Goal: Entertainment & Leisure: Consume media (video, audio)

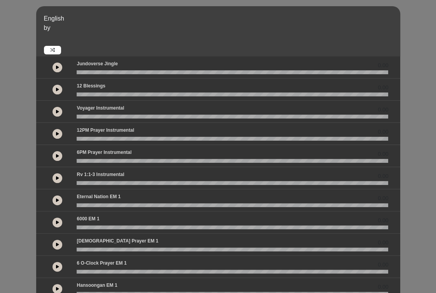
click at [57, 67] on icon at bounding box center [57, 67] width 3 height 4
click at [58, 88] on icon at bounding box center [57, 90] width 3 height 4
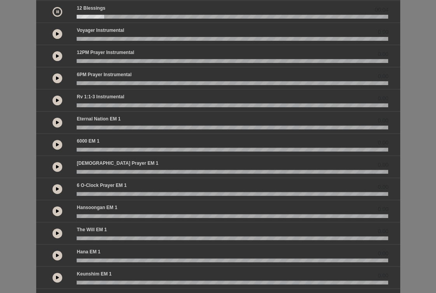
scroll to position [179, 0]
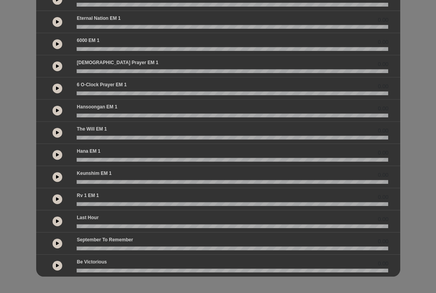
click at [56, 264] on icon at bounding box center [57, 266] width 3 height 4
click at [59, 240] on button at bounding box center [58, 244] width 10 height 10
click at [142, 247] on wave at bounding box center [233, 249] width 312 height 4
click at [56, 219] on icon at bounding box center [57, 221] width 3 height 4
click at [161, 225] on wave at bounding box center [233, 227] width 312 height 4
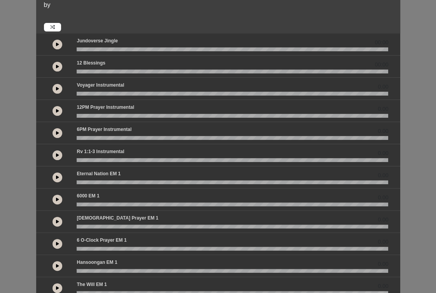
scroll to position [62, 0]
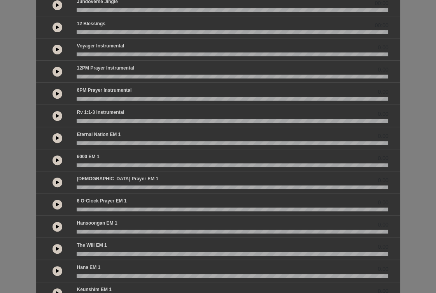
click at [56, 184] on button at bounding box center [58, 183] width 10 height 10
click at [129, 186] on wave at bounding box center [233, 188] width 312 height 4
click at [56, 203] on icon at bounding box center [57, 205] width 3 height 4
click at [135, 208] on wave at bounding box center [233, 210] width 312 height 4
click at [174, 208] on wave at bounding box center [233, 210] width 312 height 4
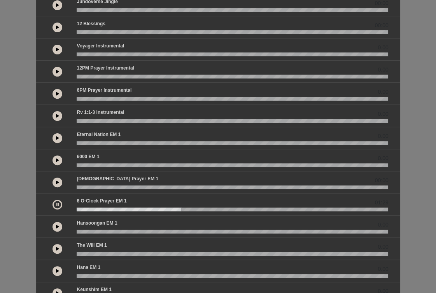
click at [56, 225] on icon at bounding box center [57, 227] width 3 height 4
click at [131, 230] on wave at bounding box center [233, 232] width 312 height 4
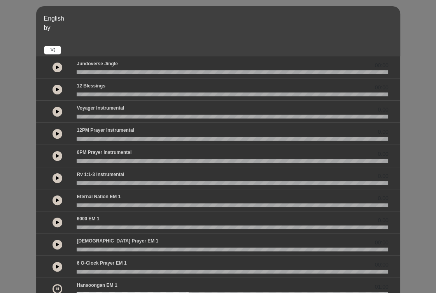
click at [56, 132] on icon at bounding box center [57, 134] width 3 height 4
click at [106, 138] on wave at bounding box center [233, 139] width 312 height 4
click at [137, 140] on wave at bounding box center [233, 139] width 312 height 4
click at [127, 162] on wave at bounding box center [233, 161] width 312 height 4
click at [56, 158] on button at bounding box center [58, 156] width 10 height 10
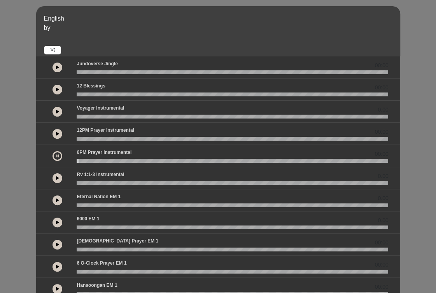
click at [127, 159] on wave at bounding box center [233, 161] width 312 height 4
click at [54, 178] on button at bounding box center [58, 179] width 10 height 10
click at [114, 182] on wave at bounding box center [233, 183] width 312 height 4
click at [58, 199] on icon at bounding box center [57, 200] width 3 height 4
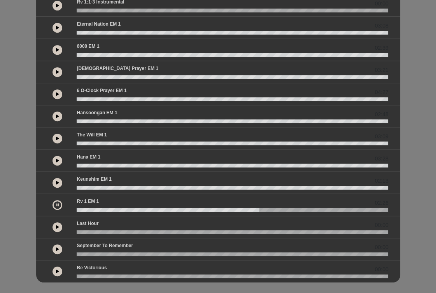
scroll to position [179, 0]
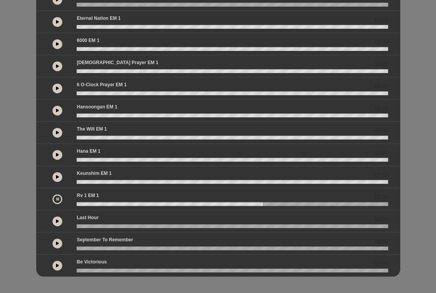
click at [56, 175] on icon at bounding box center [57, 177] width 3 height 4
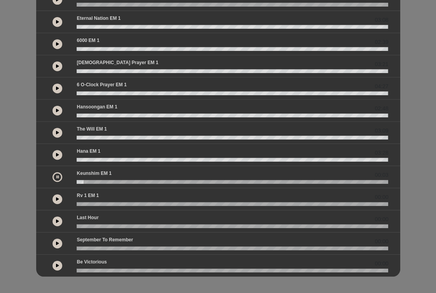
click at [91, 181] on wave at bounding box center [233, 182] width 312 height 4
click at [101, 181] on wave at bounding box center [233, 182] width 312 height 4
click at [113, 180] on wave at bounding box center [233, 182] width 312 height 4
click at [127, 180] on wave at bounding box center [233, 182] width 312 height 4
click at [57, 153] on icon at bounding box center [57, 155] width 3 height 4
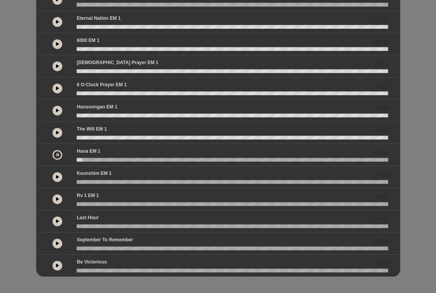
click at [92, 159] on wave at bounding box center [233, 160] width 312 height 4
click at [84, 158] on wave at bounding box center [233, 160] width 312 height 4
click at [54, 156] on button at bounding box center [58, 155] width 10 height 10
click at [56, 131] on icon at bounding box center [57, 133] width 3 height 4
click at [98, 136] on wave at bounding box center [233, 138] width 312 height 4
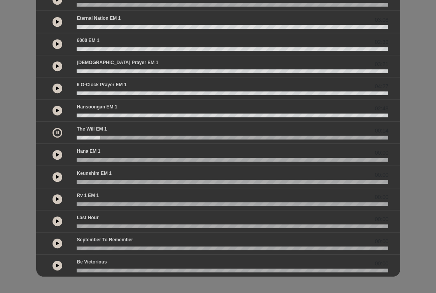
click at [115, 137] on wave at bounding box center [233, 138] width 312 height 4
click at [58, 110] on icon at bounding box center [57, 111] width 3 height 4
click at [103, 114] on wave at bounding box center [233, 116] width 312 height 4
click at [84, 115] on wave at bounding box center [233, 116] width 312 height 4
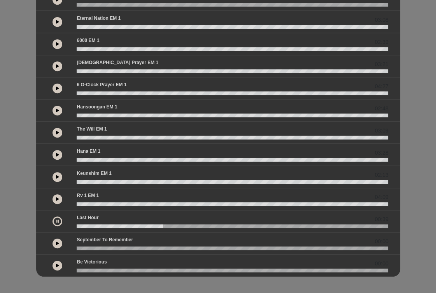
click at [56, 219] on button at bounding box center [58, 222] width 10 height 10
click at [60, 156] on button at bounding box center [58, 155] width 10 height 10
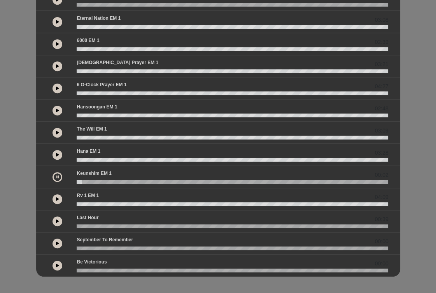
click at [56, 109] on icon at bounding box center [57, 111] width 3 height 4
click at [56, 110] on icon at bounding box center [57, 111] width 3 height 4
click at [54, 150] on button at bounding box center [58, 155] width 10 height 10
click at [77, 160] on wave at bounding box center [233, 160] width 312 height 4
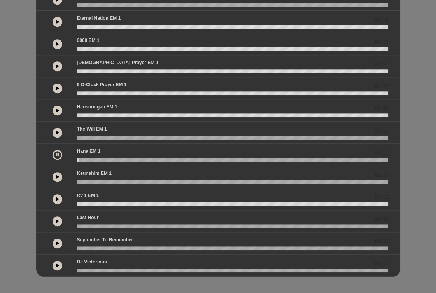
click at [55, 112] on button at bounding box center [58, 111] width 10 height 10
click at [54, 64] on button at bounding box center [58, 66] width 10 height 10
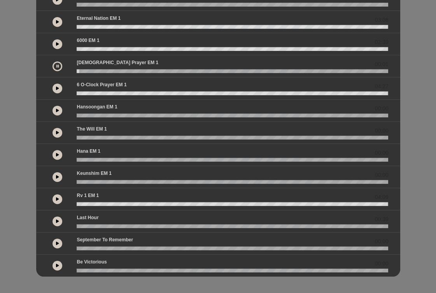
click at [178, 69] on wave at bounding box center [233, 71] width 312 height 4
click at [325, 70] on wave at bounding box center [233, 71] width 312 height 4
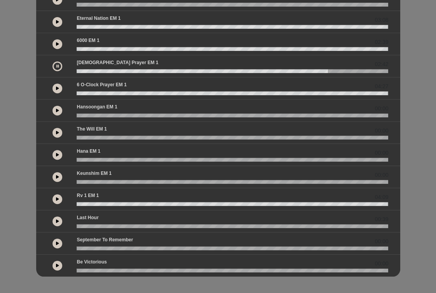
click at [56, 42] on button at bounding box center [58, 44] width 10 height 10
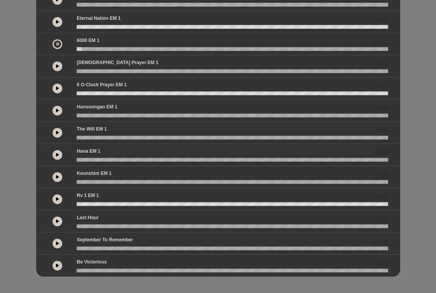
click at [158, 47] on wave at bounding box center [233, 49] width 312 height 4
click at [251, 49] on wave at bounding box center [233, 49] width 312 height 4
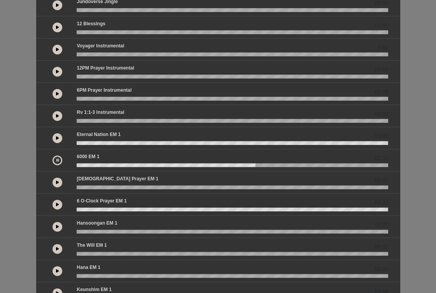
scroll to position [23, 0]
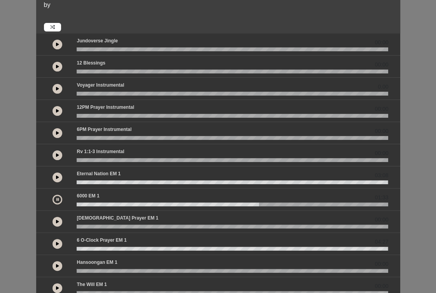
click at [57, 88] on icon at bounding box center [57, 89] width 3 height 4
click at [179, 89] on div "Voyager Instrumental 00:01" at bounding box center [232, 87] width 321 height 10
click at [181, 92] on wave at bounding box center [233, 94] width 312 height 4
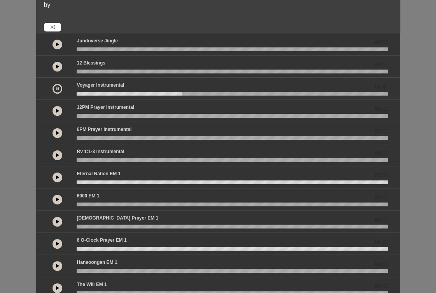
click at [264, 95] on wave at bounding box center [233, 94] width 312 height 4
click at [60, 109] on button at bounding box center [58, 111] width 10 height 10
click at [228, 116] on wave at bounding box center [233, 116] width 312 height 4
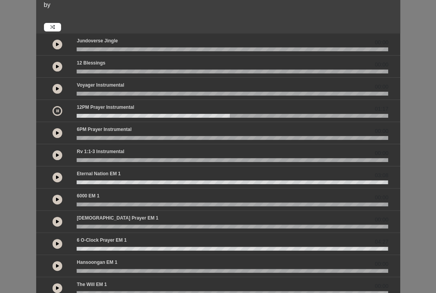
click at [281, 115] on wave at bounding box center [233, 116] width 312 height 4
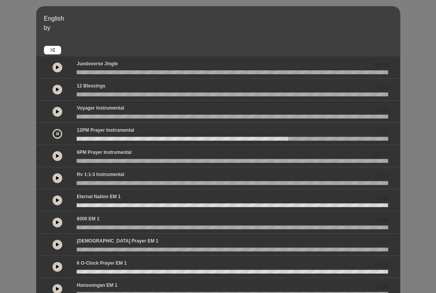
click at [58, 69] on button at bounding box center [58, 68] width 10 height 10
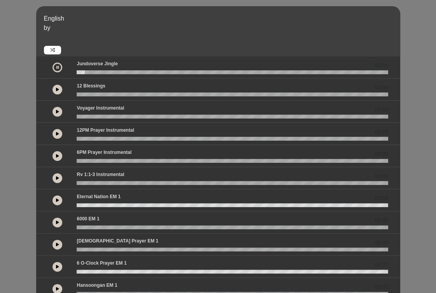
click at [55, 90] on button at bounding box center [58, 90] width 10 height 10
click at [114, 94] on wave at bounding box center [233, 95] width 312 height 4
click at [58, 65] on icon at bounding box center [57, 67] width 3 height 4
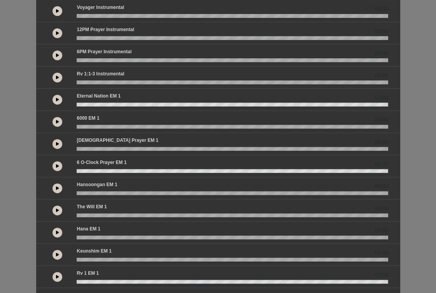
scroll to position [140, 0]
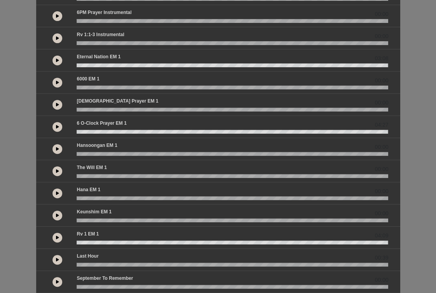
click at [58, 148] on icon at bounding box center [57, 149] width 3 height 4
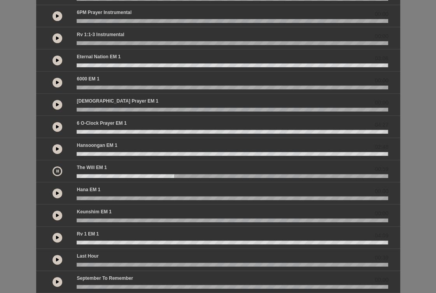
click at [58, 169] on icon at bounding box center [57, 171] width 2 height 4
